Goal: Information Seeking & Learning: Learn about a topic

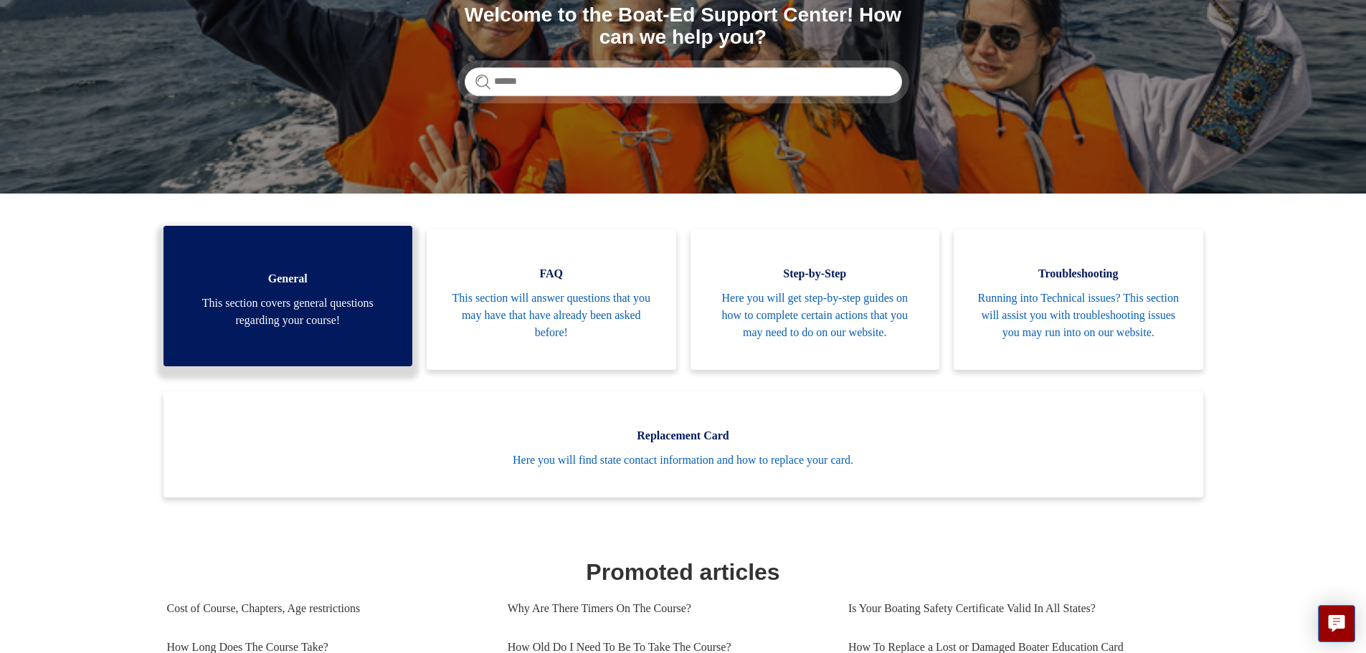
scroll to position [143, 0]
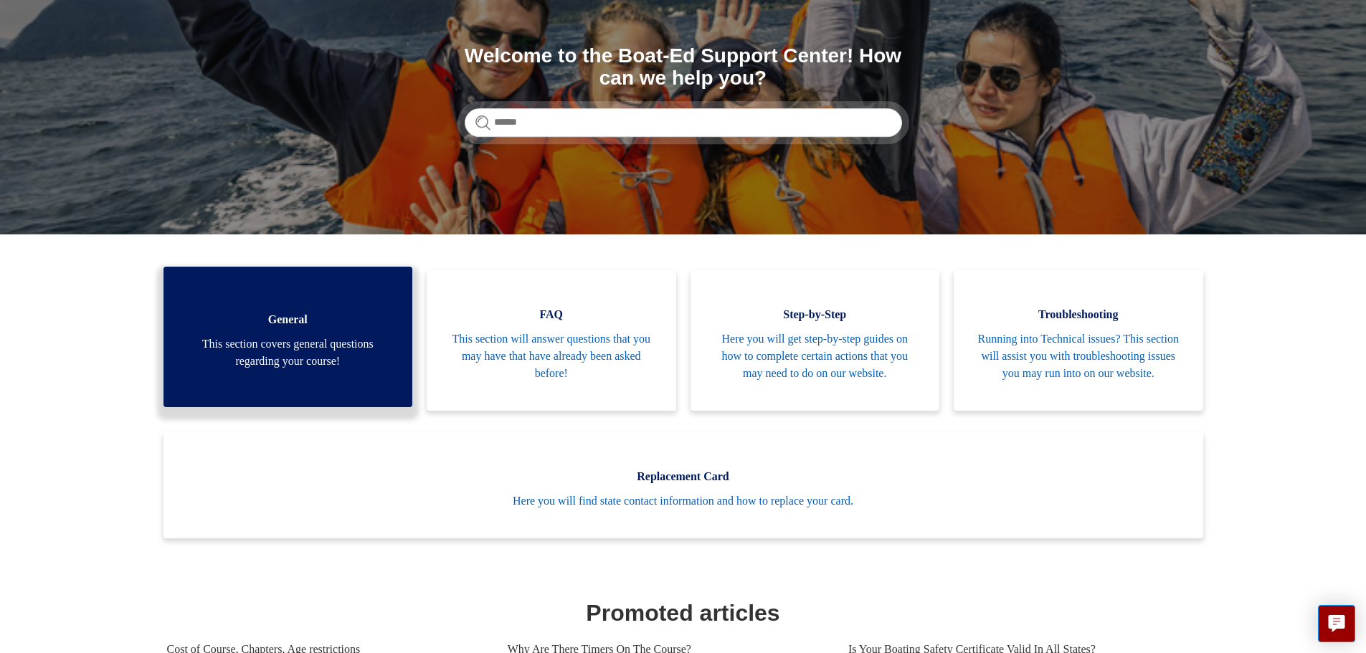
click at [303, 359] on span "This section covers general questions regarding your course!" at bounding box center [288, 353] width 207 height 34
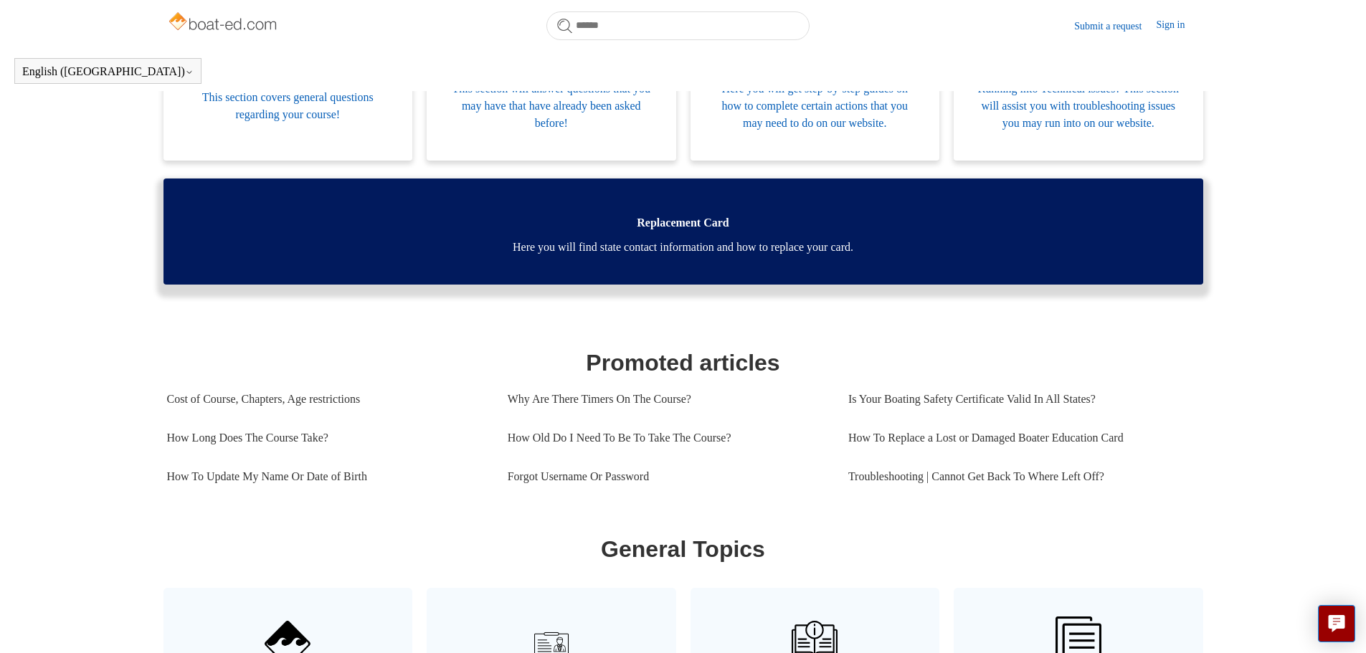
scroll to position [414, 0]
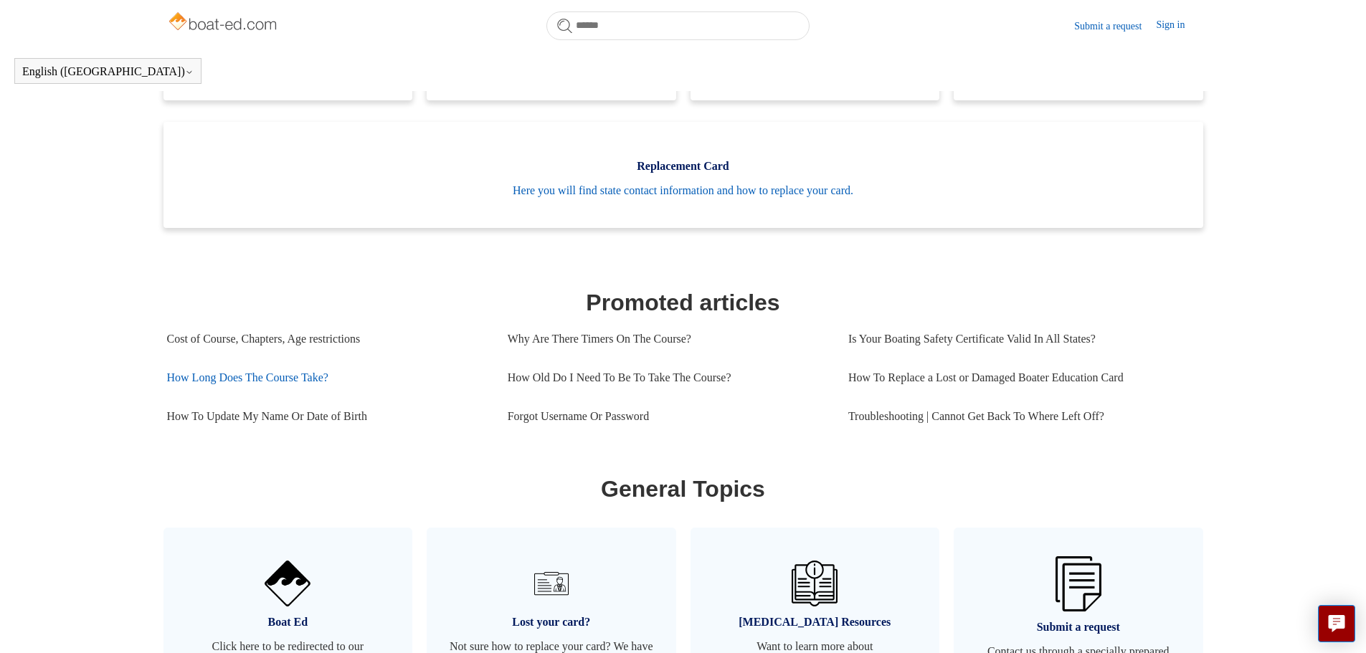
click at [293, 392] on link "How Long Does The Course Take?" at bounding box center [326, 378] width 319 height 39
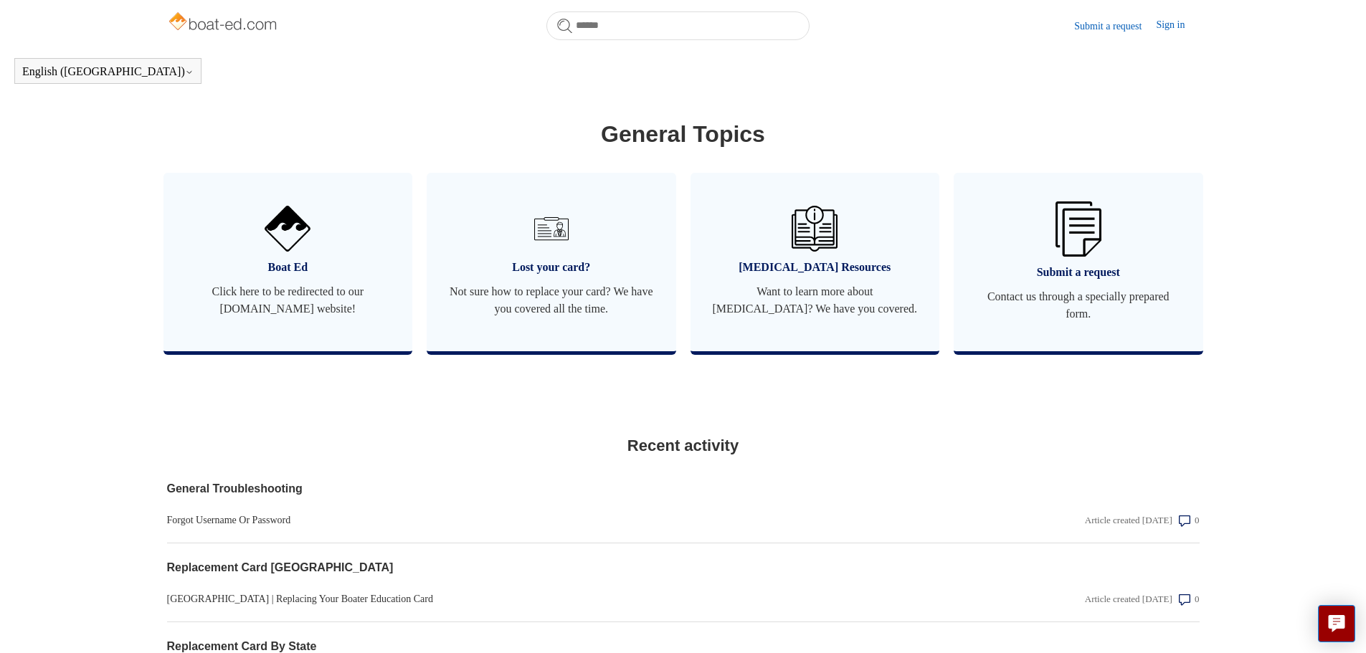
scroll to position [773, 0]
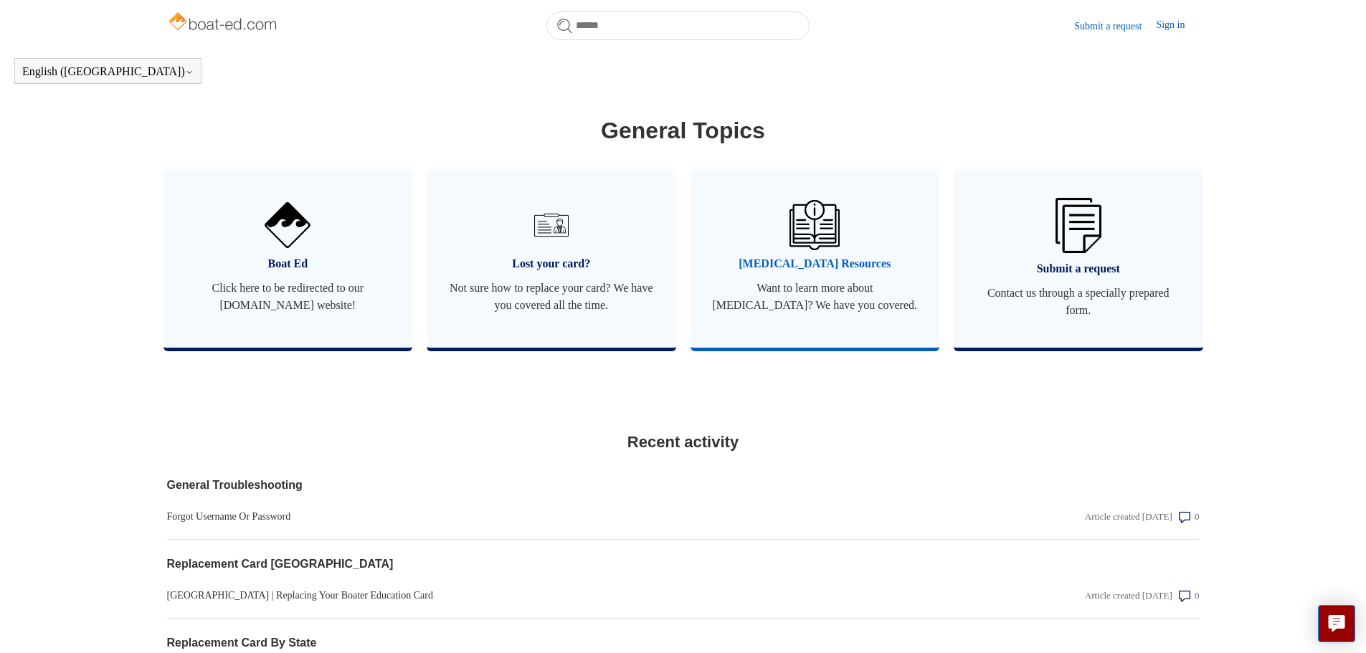
click at [806, 273] on span "[MEDICAL_DATA] Resources" at bounding box center [815, 263] width 207 height 17
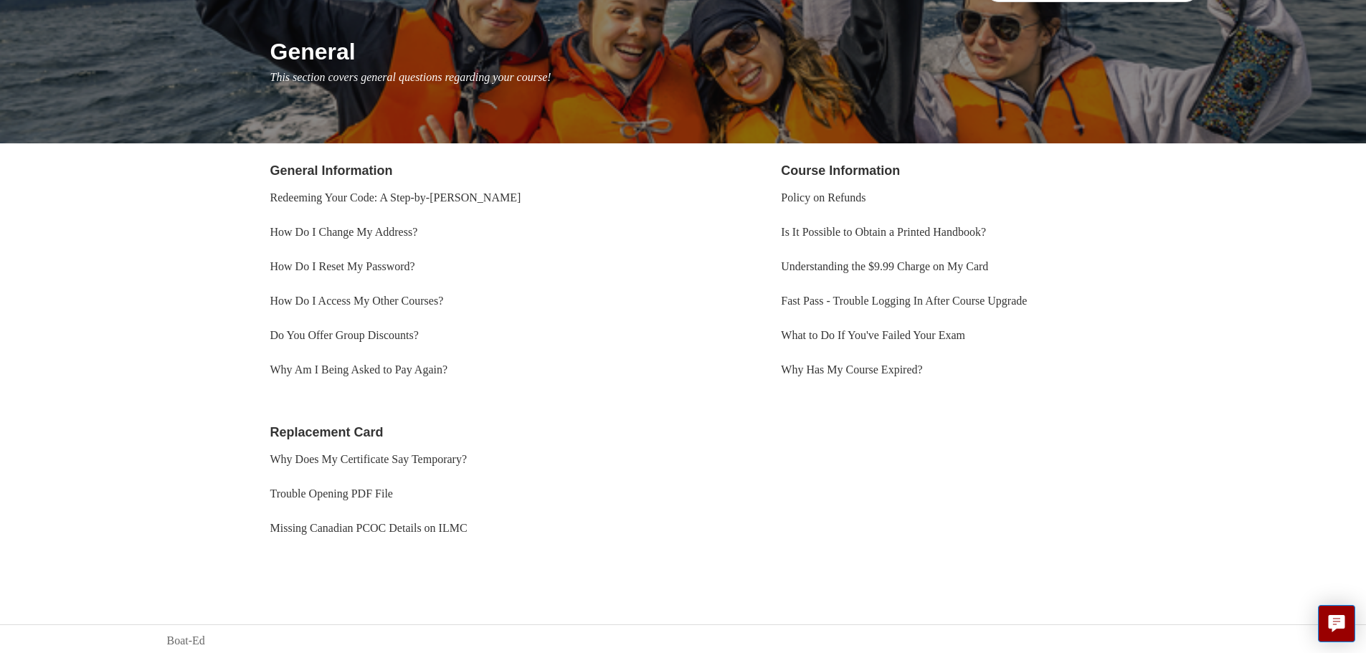
scroll to position [157, 0]
